Goal: Find specific page/section: Find specific page/section

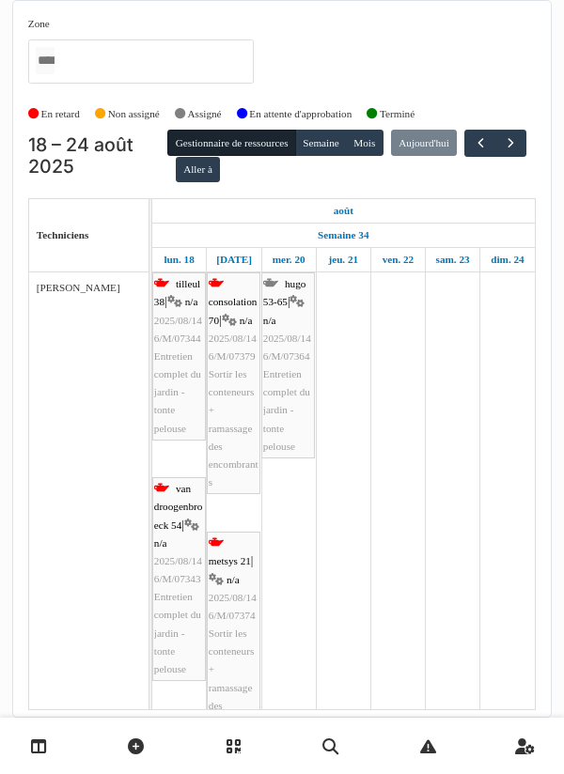
click at [15, 740] on link at bounding box center [39, 746] width 48 height 44
click at [37, 744] on icon at bounding box center [39, 746] width 16 height 16
click at [21, 738] on link at bounding box center [39, 746] width 48 height 44
click at [48, 748] on link at bounding box center [39, 746] width 48 height 44
click at [26, 741] on link at bounding box center [39, 746] width 48 height 44
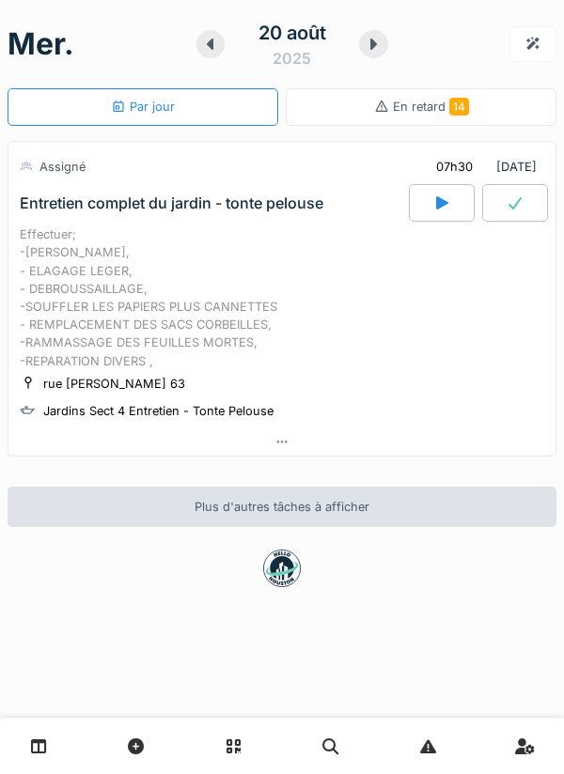
click at [433, 206] on icon at bounding box center [441, 202] width 19 height 15
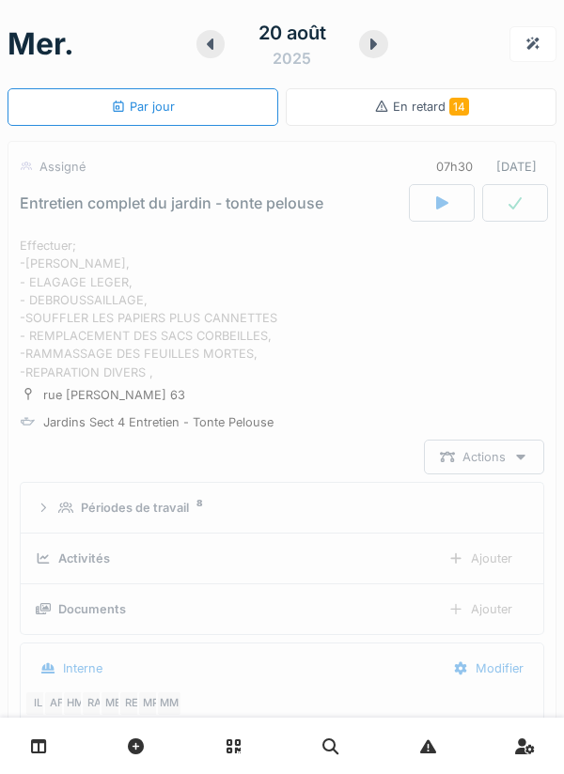
scroll to position [66, 0]
